Goal: Information Seeking & Learning: Learn about a topic

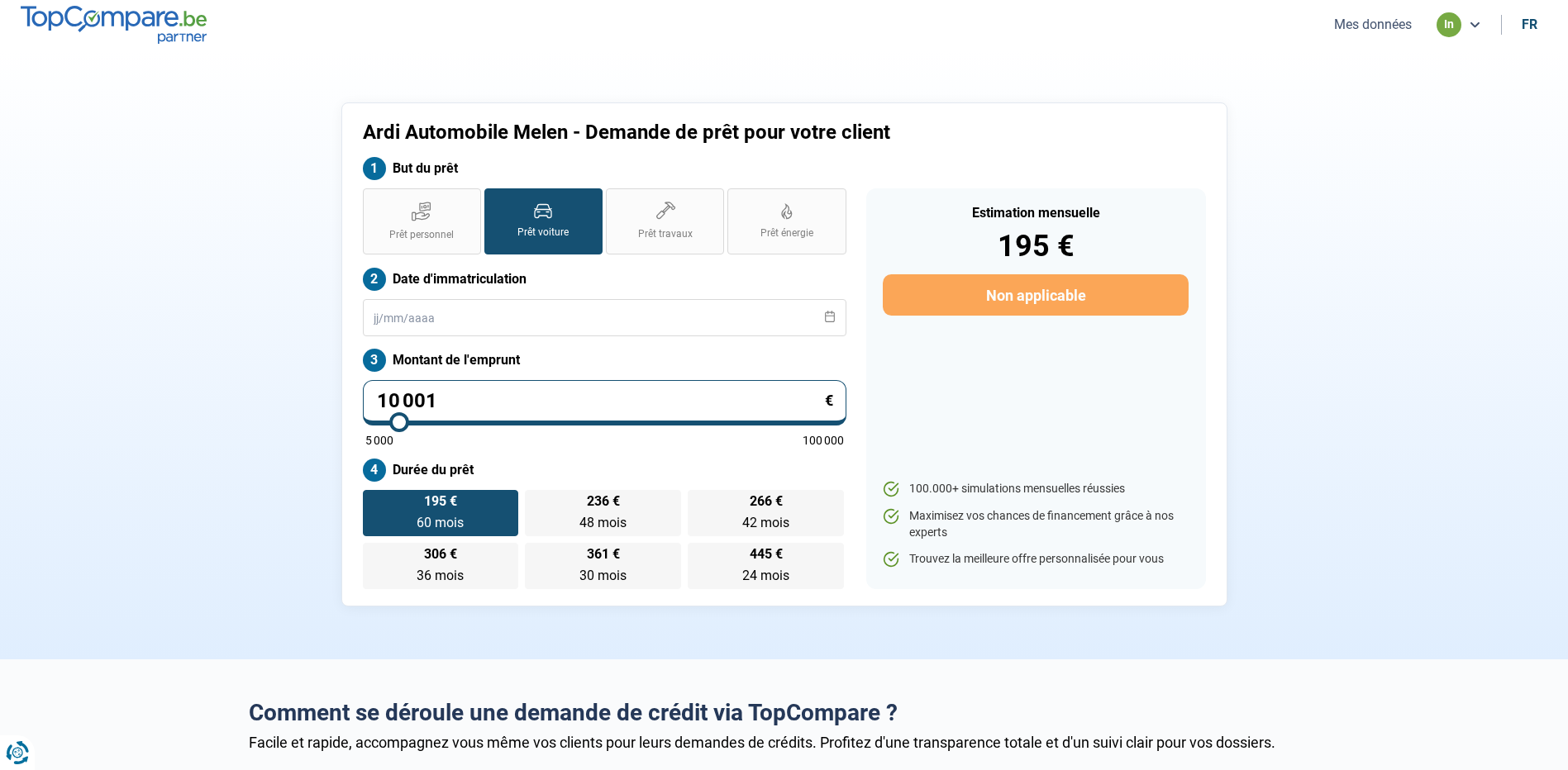
click at [1368, 32] on button "Mes données" at bounding box center [1372, 25] width 87 height 17
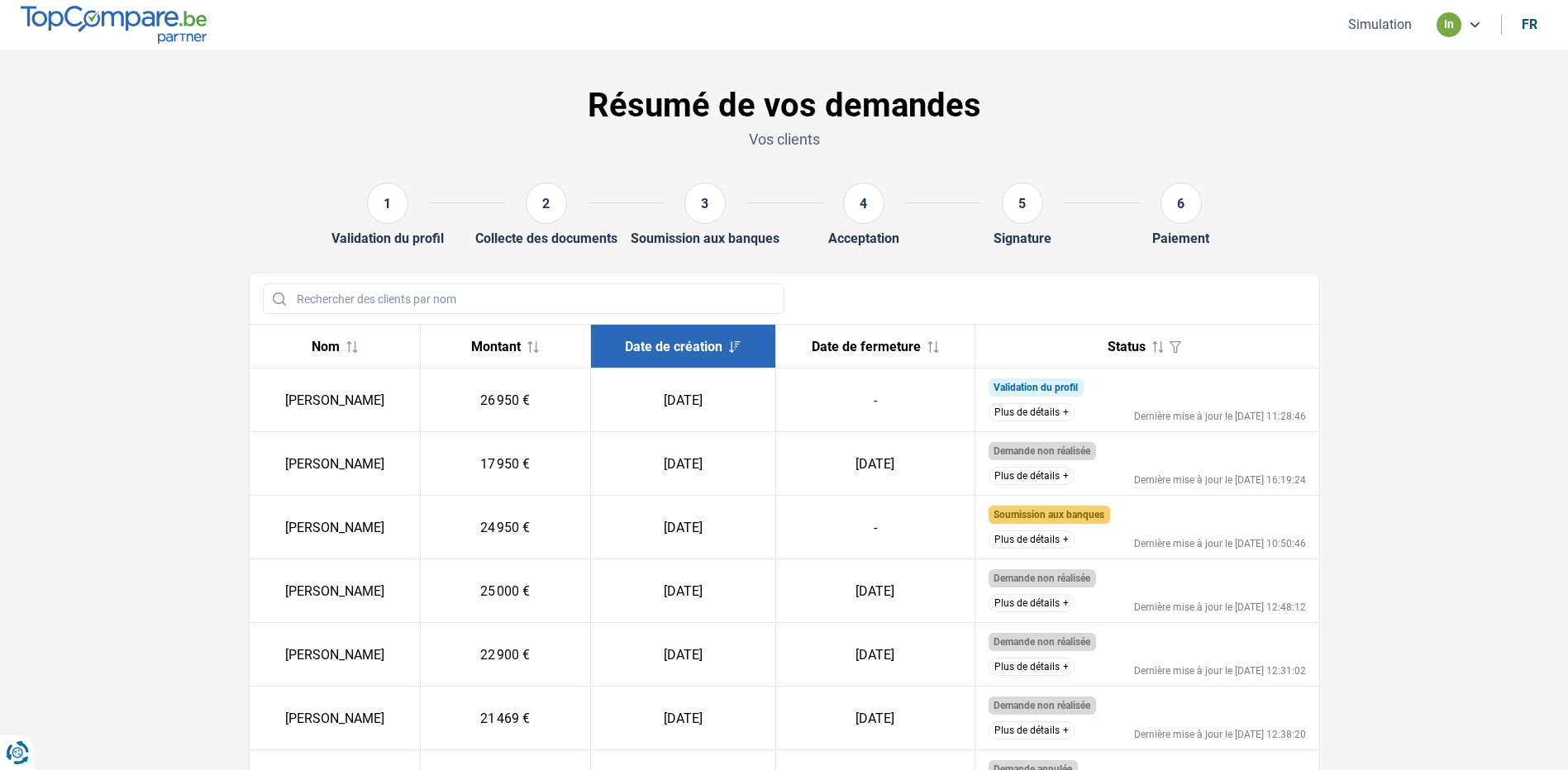
click at [1026, 535] on button "Plus de détails" at bounding box center [1031, 539] width 86 height 18
click at [1046, 405] on button "Plus de détails" at bounding box center [1031, 411] width 86 height 18
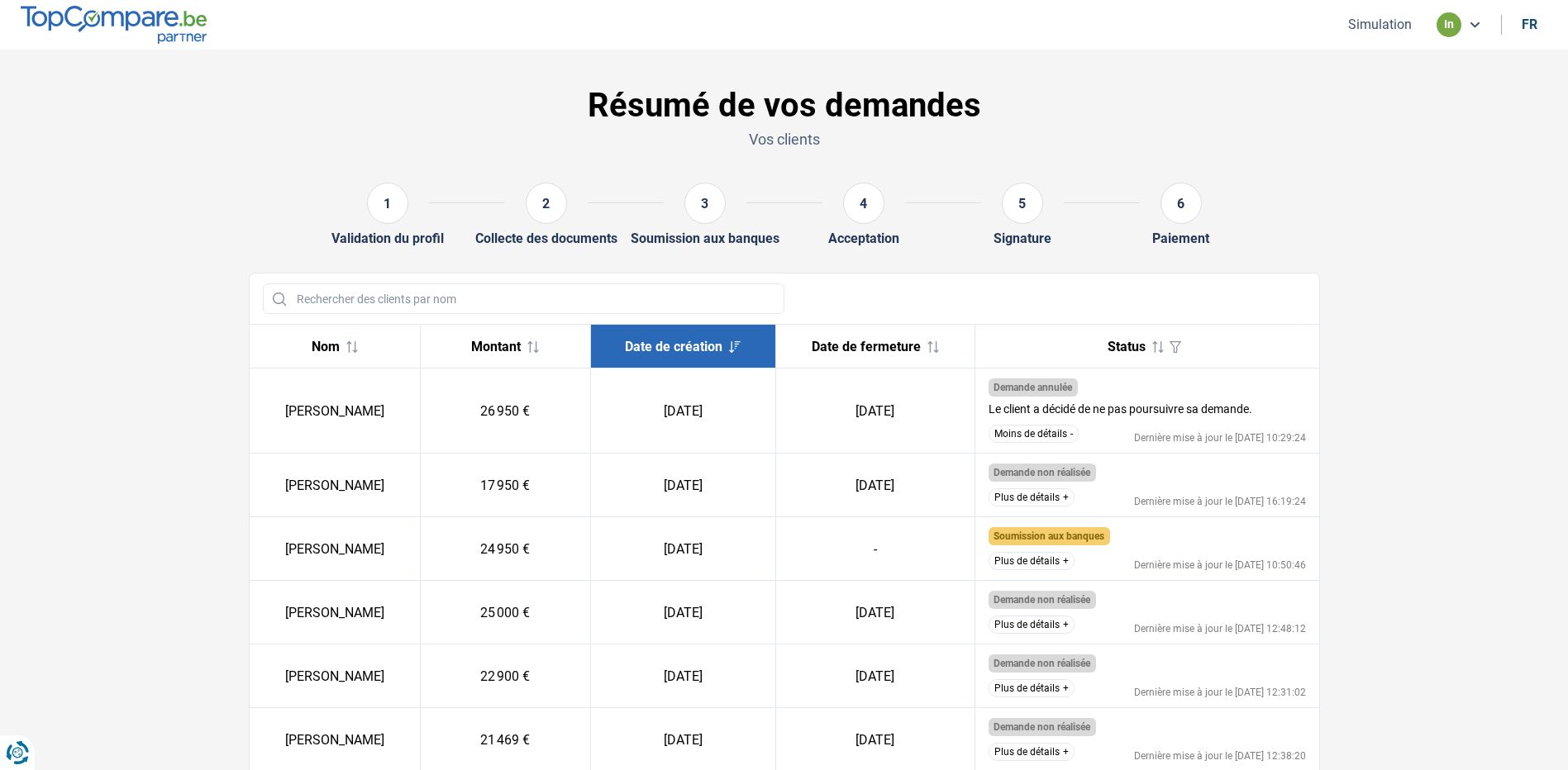
click at [1049, 436] on button "Moins de détails" at bounding box center [1033, 433] width 90 height 18
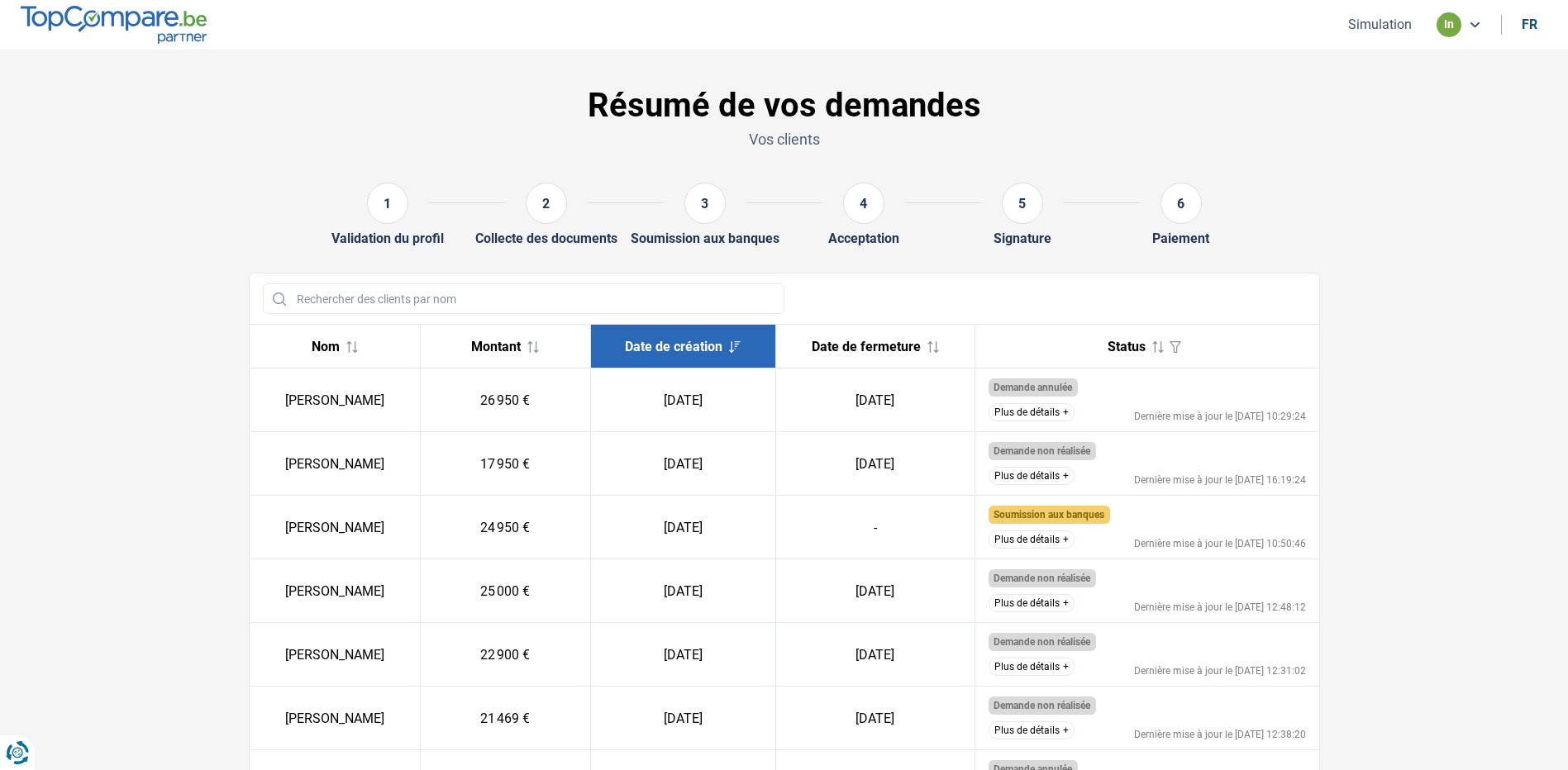
click at [1059, 535] on button "Plus de détails" at bounding box center [1031, 539] width 86 height 18
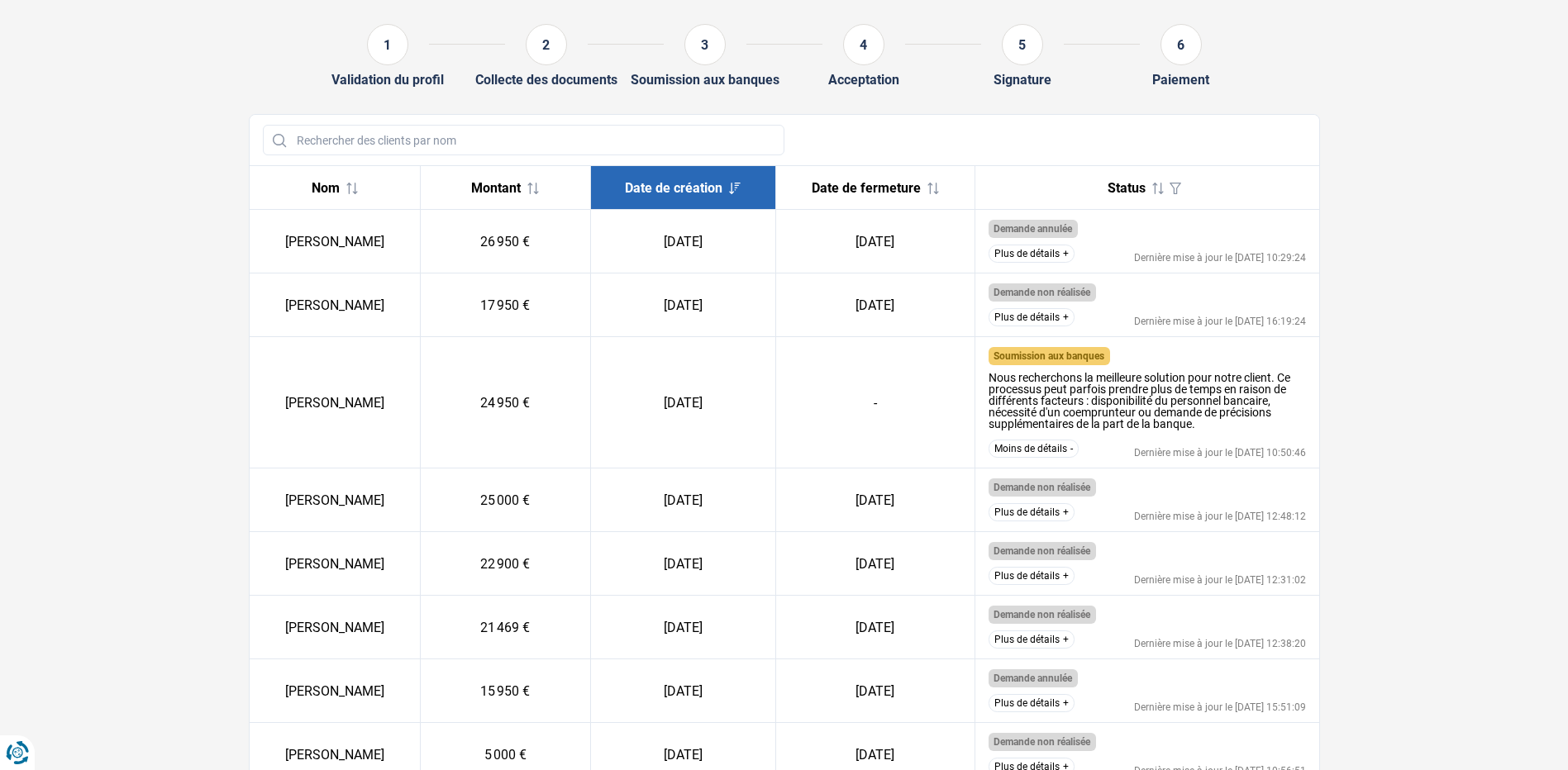
scroll to position [165, 0]
